Goal: Task Accomplishment & Management: Complete application form

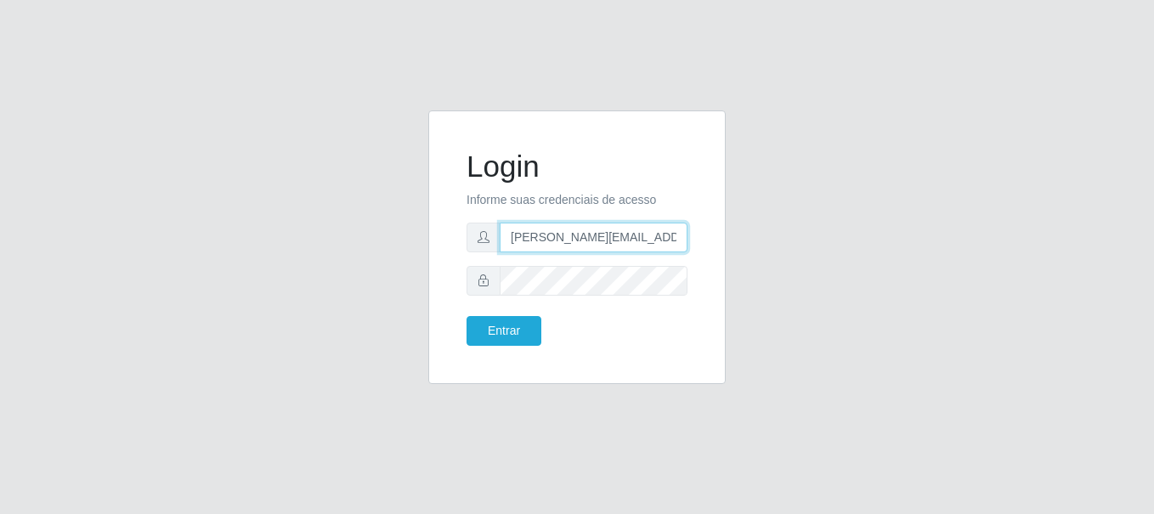
type input "[PERSON_NAME][EMAIL_ADDRESS][PERSON_NAME][DOMAIN_NAME]"
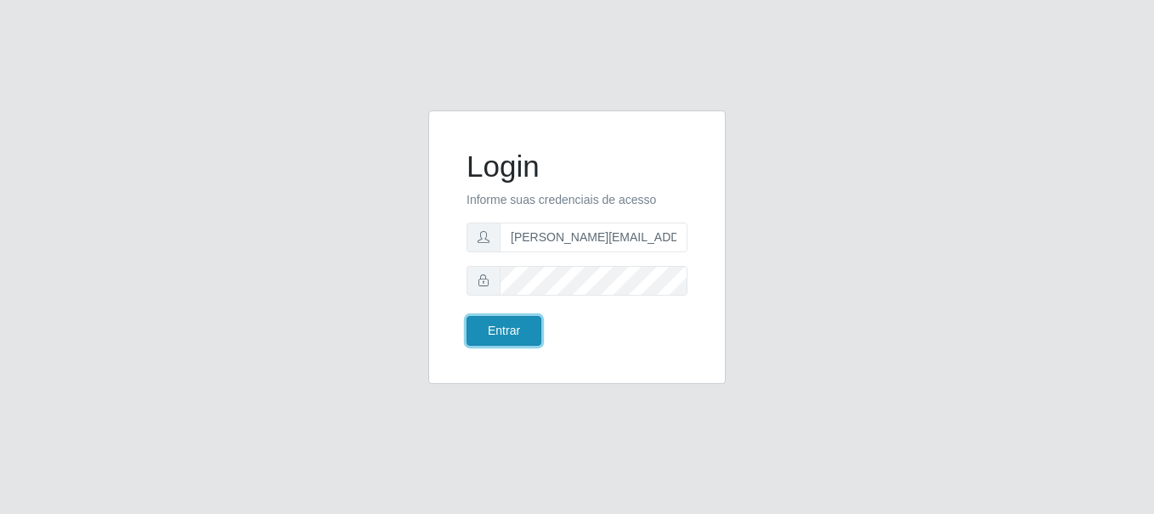
click at [503, 331] on button "Entrar" at bounding box center [504, 331] width 75 height 30
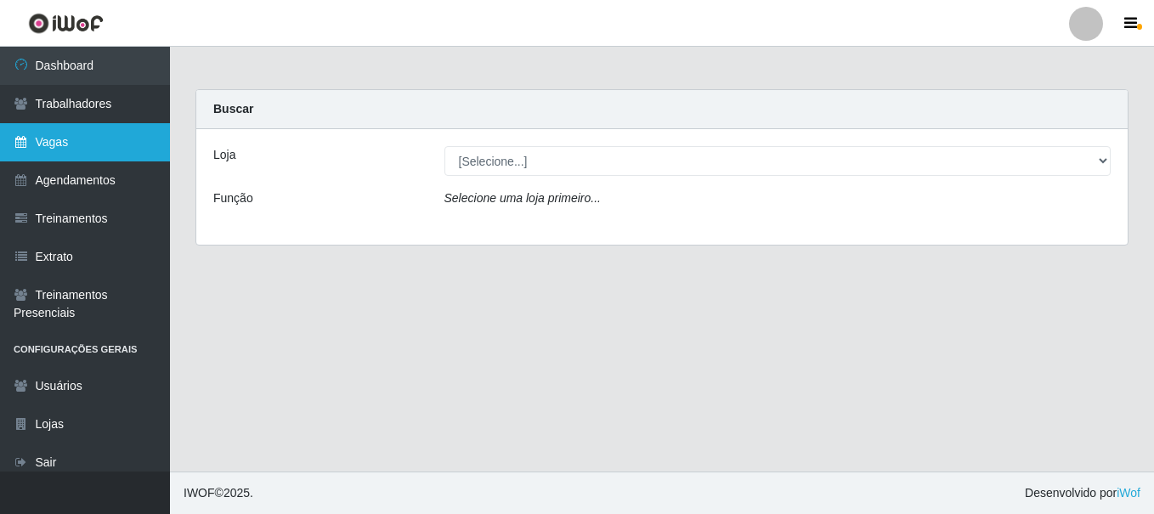
click at [85, 142] on link "Vagas" at bounding box center [85, 142] width 170 height 38
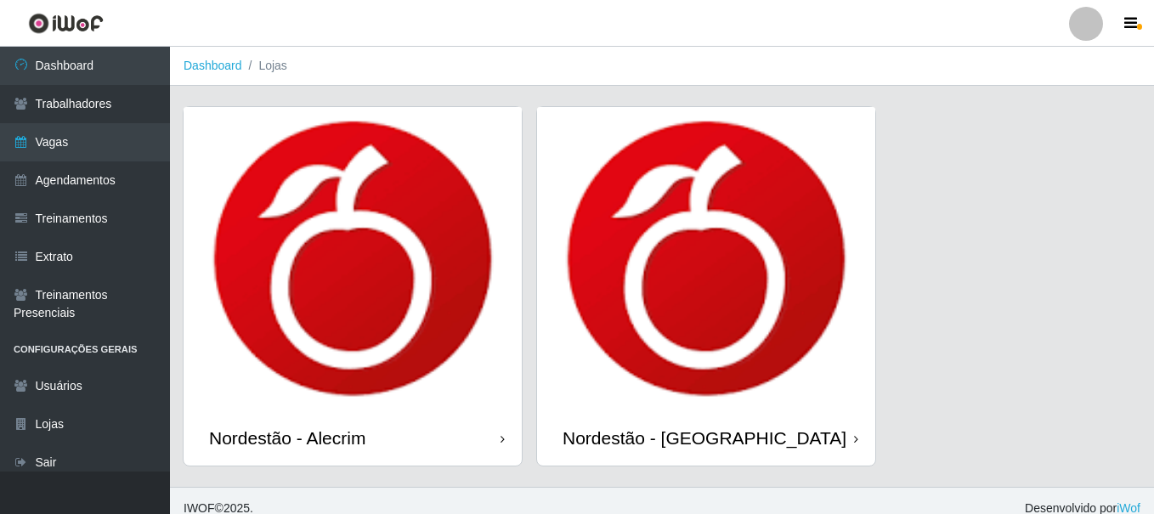
click at [291, 427] on div "Nordestão - Alecrim" at bounding box center [287, 437] width 156 height 21
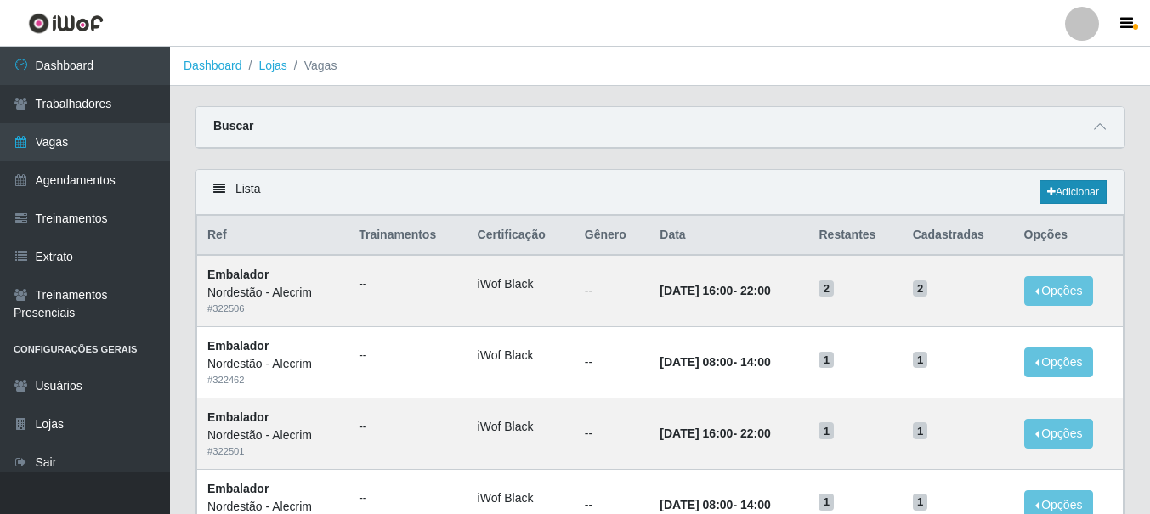
click at [1071, 193] on link "Adicionar" at bounding box center [1072, 192] width 67 height 24
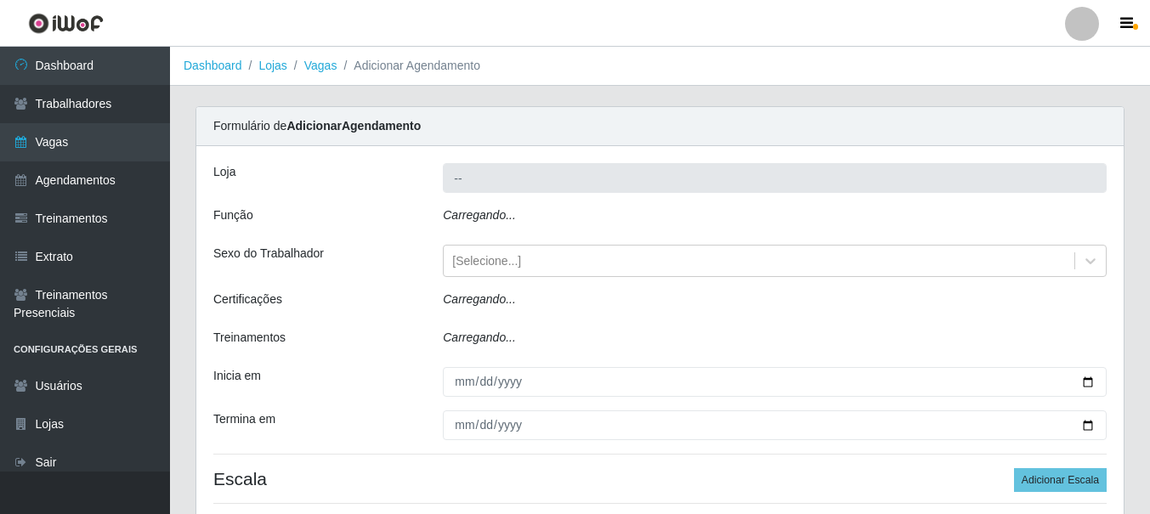
type input "Nordestão - Alecrim"
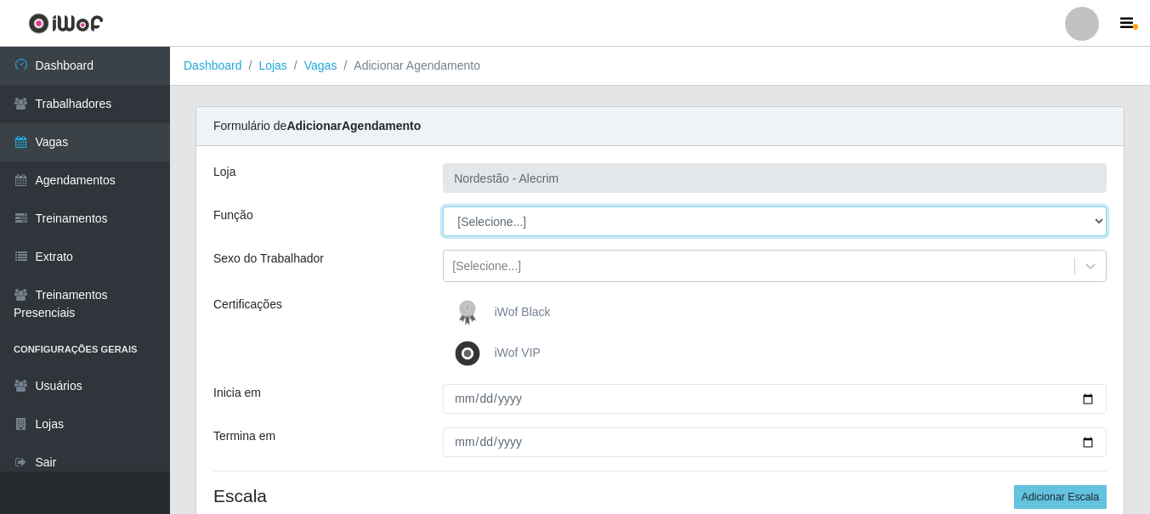
click at [1098, 218] on select "[Selecione...] Embalador Embalador + Embalador ++" at bounding box center [775, 222] width 664 height 30
click at [1098, 222] on select "[Selecione...] Embalador Embalador + Embalador ++" at bounding box center [775, 222] width 664 height 30
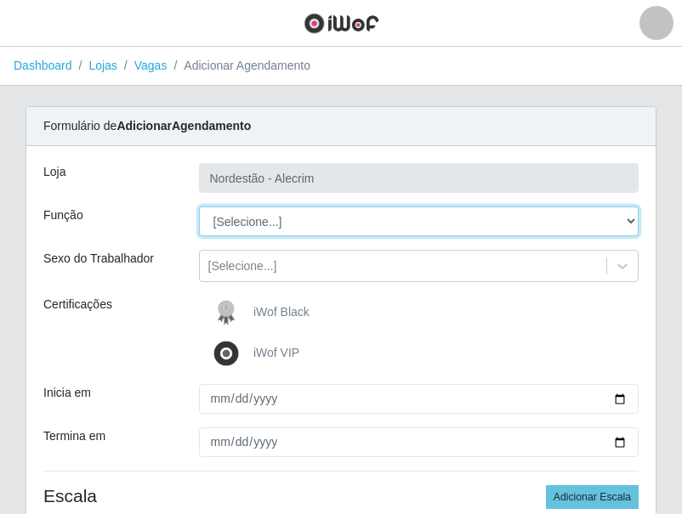
click at [523, 218] on select "[Selecione...] Embalador Embalador + Embalador ++" at bounding box center [419, 222] width 440 height 30
click at [622, 223] on select "[Selecione...] Embalador Embalador + Embalador ++" at bounding box center [419, 222] width 440 height 30
click at [310, 223] on select "[Selecione...] Embalador Embalador + Embalador ++" at bounding box center [419, 222] width 440 height 30
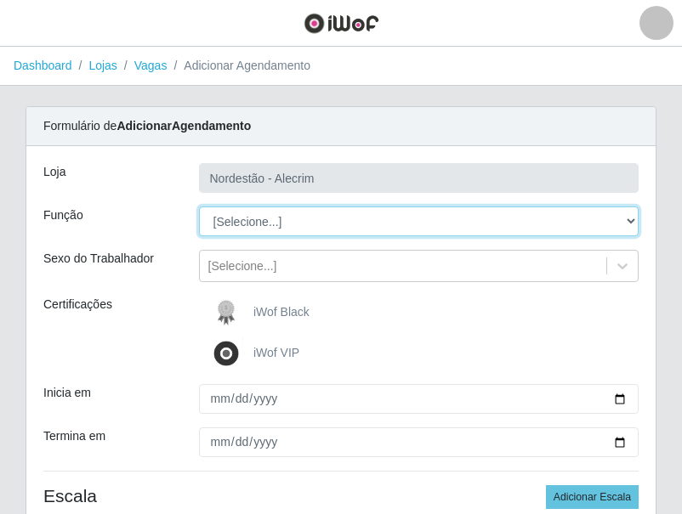
click at [310, 223] on select "[Selecione...] Embalador Embalador + Embalador ++" at bounding box center [419, 222] width 440 height 30
click at [331, 225] on select "[Selecione...] Embalador Embalador + Embalador ++" at bounding box center [419, 222] width 440 height 30
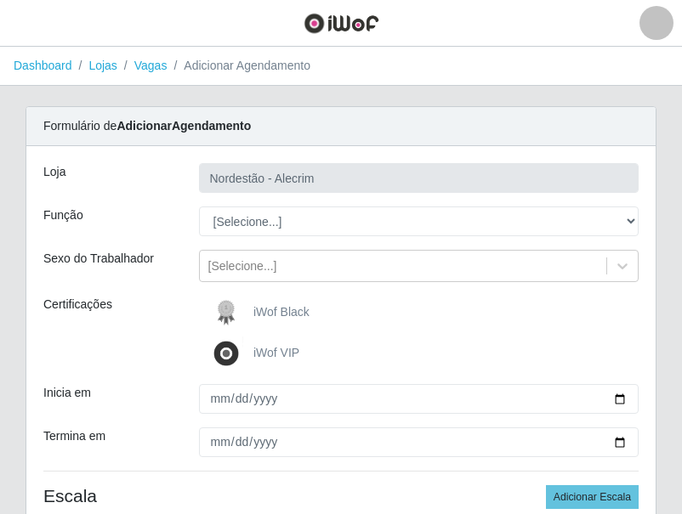
click at [265, 306] on span "iWof Black" at bounding box center [281, 312] width 56 height 14
click at [0, 0] on input "iWof Black" at bounding box center [0, 0] width 0 height 0
click at [265, 306] on span "iWof Black" at bounding box center [281, 312] width 56 height 14
click at [0, 0] on input "iWof Black" at bounding box center [0, 0] width 0 height 0
click at [235, 308] on img at bounding box center [229, 313] width 41 height 34
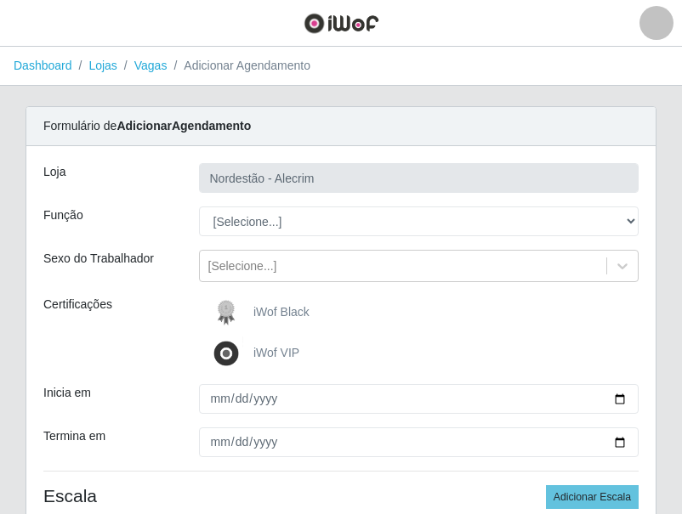
click at [0, 0] on input "iWof Black" at bounding box center [0, 0] width 0 height 0
click at [215, 310] on img at bounding box center [229, 313] width 41 height 34
click at [0, 0] on input "iWof Black" at bounding box center [0, 0] width 0 height 0
click at [225, 308] on img at bounding box center [229, 313] width 41 height 34
click at [0, 0] on input "iWof Black" at bounding box center [0, 0] width 0 height 0
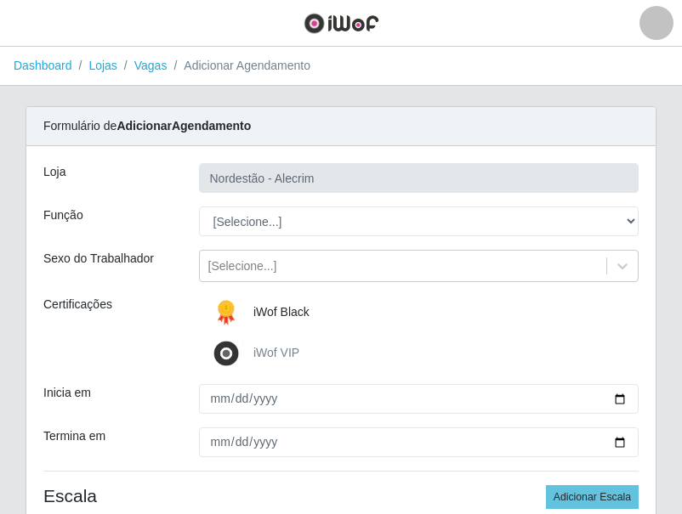
click at [229, 311] on img at bounding box center [229, 313] width 41 height 34
click at [0, 0] on input "iWof Black" at bounding box center [0, 0] width 0 height 0
click at [229, 311] on img at bounding box center [229, 313] width 41 height 34
click at [0, 0] on input "iWof Black" at bounding box center [0, 0] width 0 height 0
